Goal: Find specific page/section: Find specific page/section

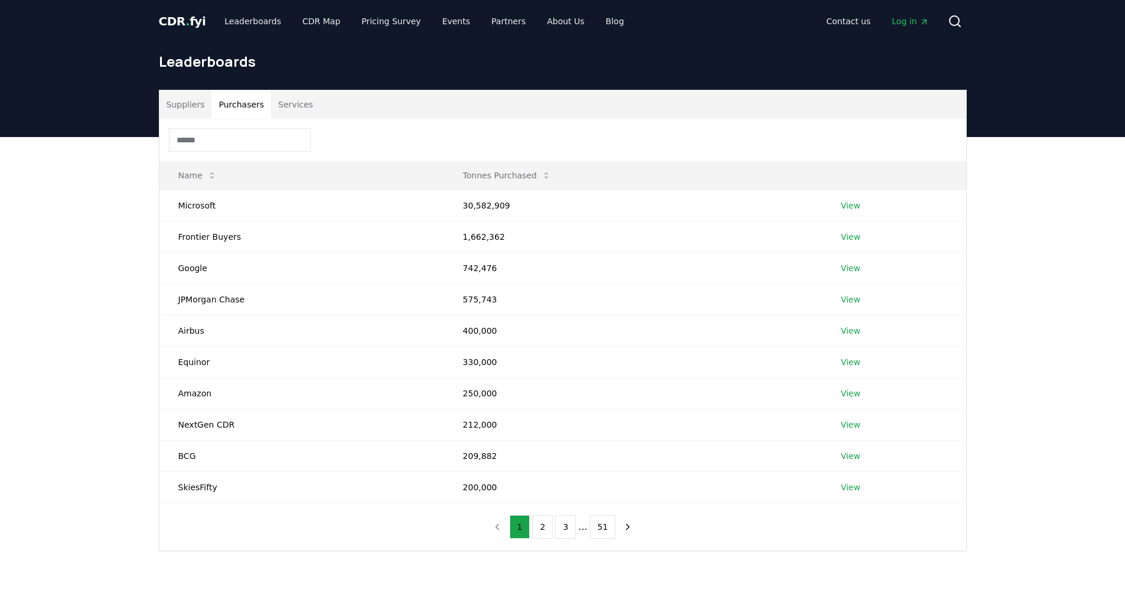
click at [222, 103] on button "Purchasers" at bounding box center [242, 104] width 60 height 28
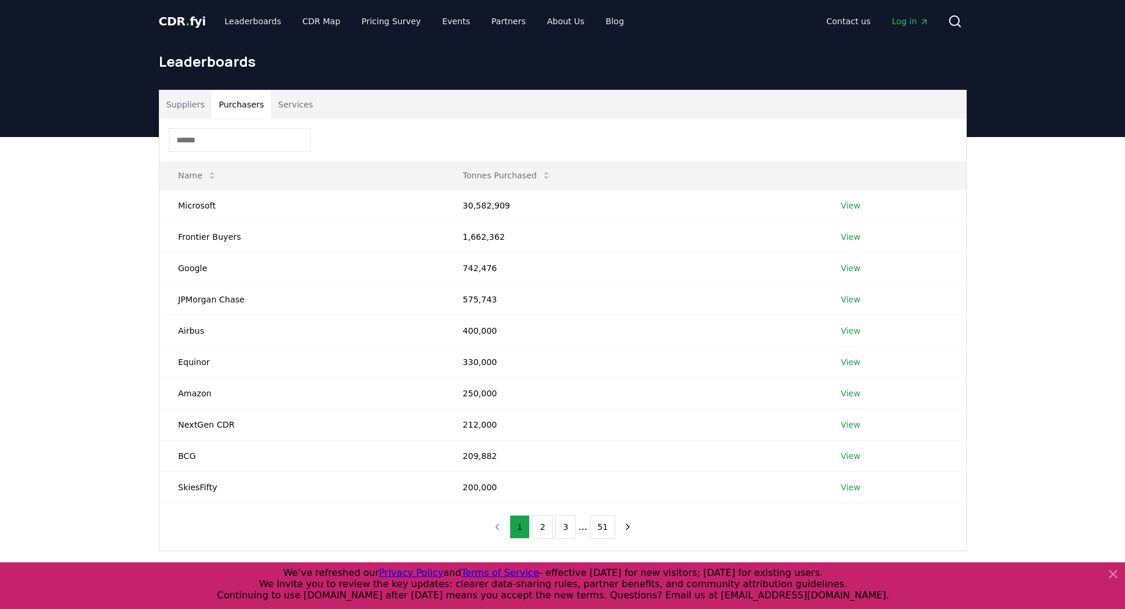
click at [265, 142] on input at bounding box center [240, 140] width 142 height 24
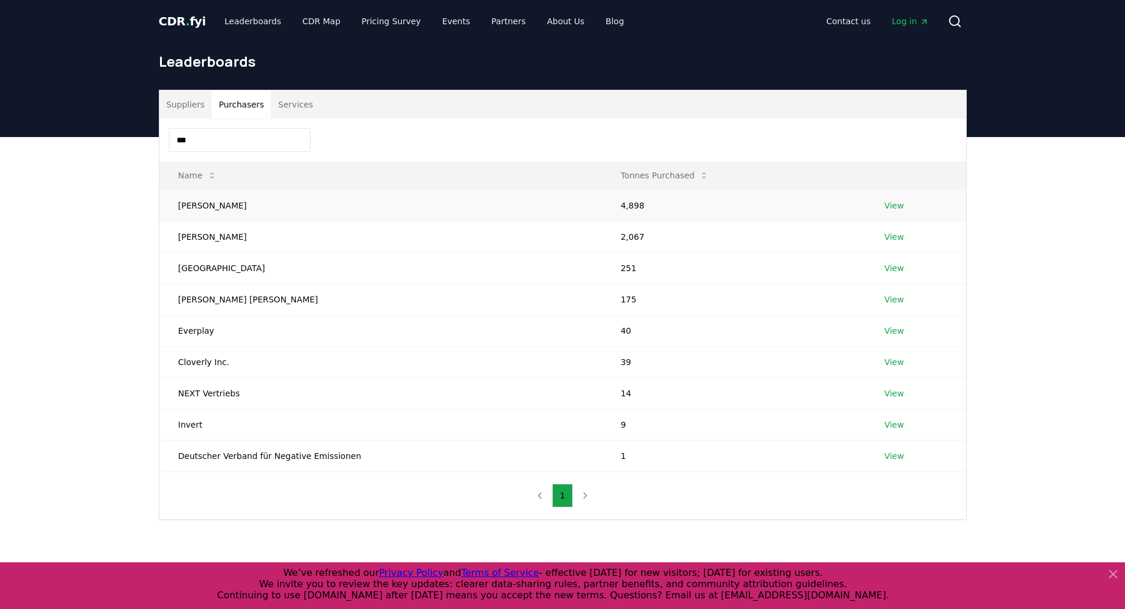
type input "***"
click at [891, 206] on link "View" at bounding box center [893, 206] width 19 height 12
